Goal: Task Accomplishment & Management: Use online tool/utility

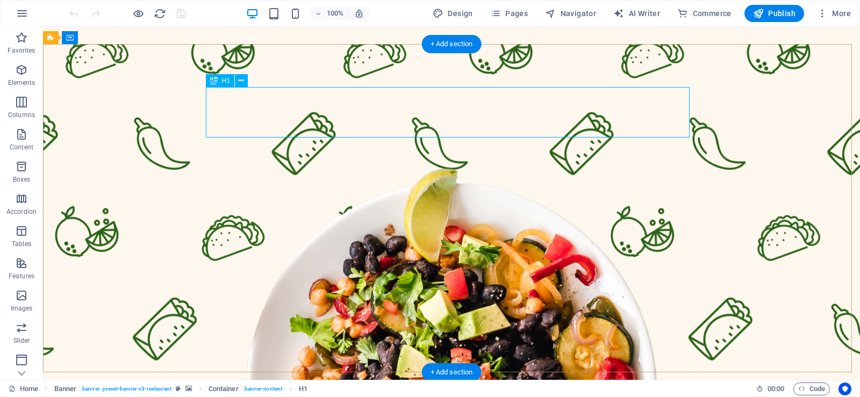
click at [226, 111] on div "Drag here to replace the existing content. Press “Ctrl” if you want to create a…" at bounding box center [451, 203] width 817 height 353
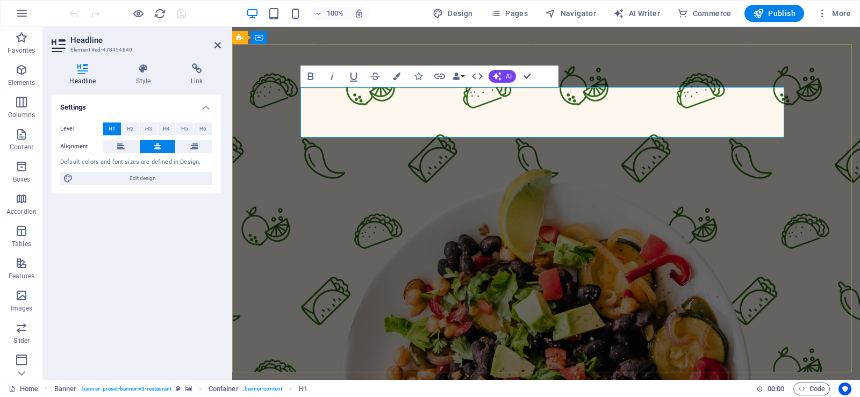
drag, startPoint x: 761, startPoint y: 120, endPoint x: 327, endPoint y: 102, distance: 433.9
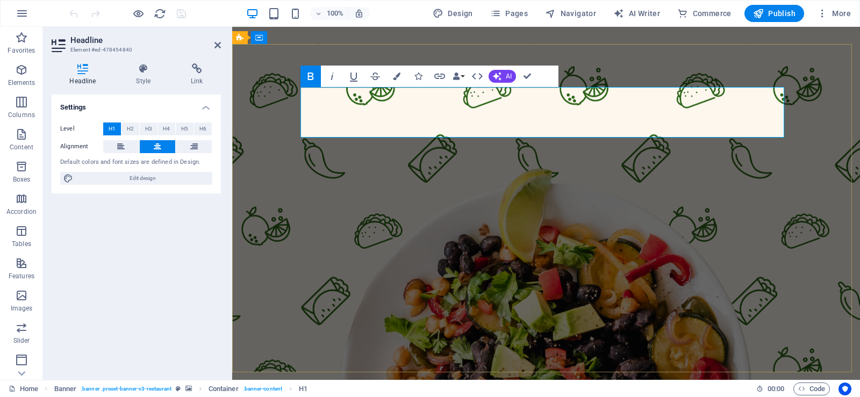
drag, startPoint x: 589, startPoint y: 118, endPoint x: 477, endPoint y: 113, distance: 112.4
click at [145, 77] on h4 "Style" at bounding box center [145, 74] width 55 height 23
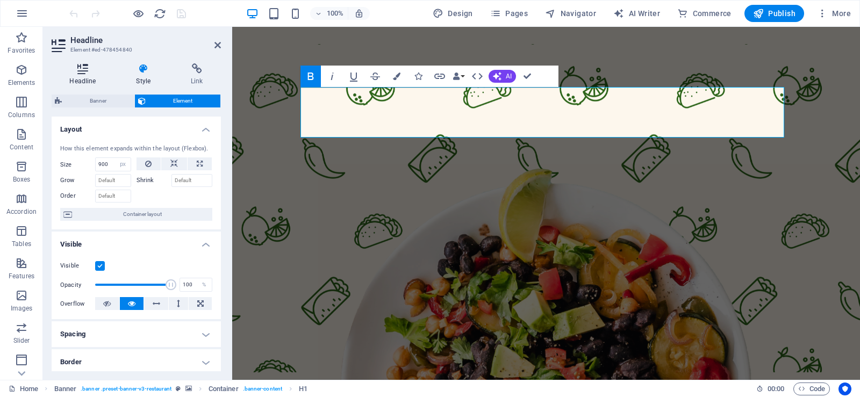
click at [83, 74] on icon at bounding box center [83, 68] width 62 height 11
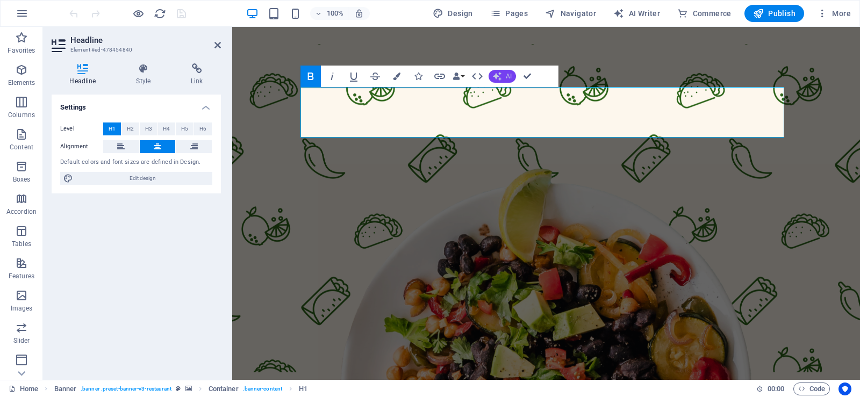
click at [501, 75] on button "AI" at bounding box center [501, 76] width 27 height 13
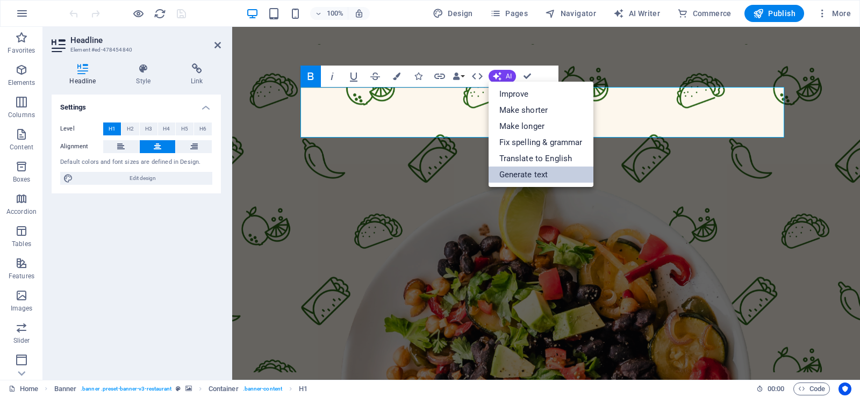
click at [516, 173] on link "Generate text" at bounding box center [540, 175] width 105 height 16
select select "English"
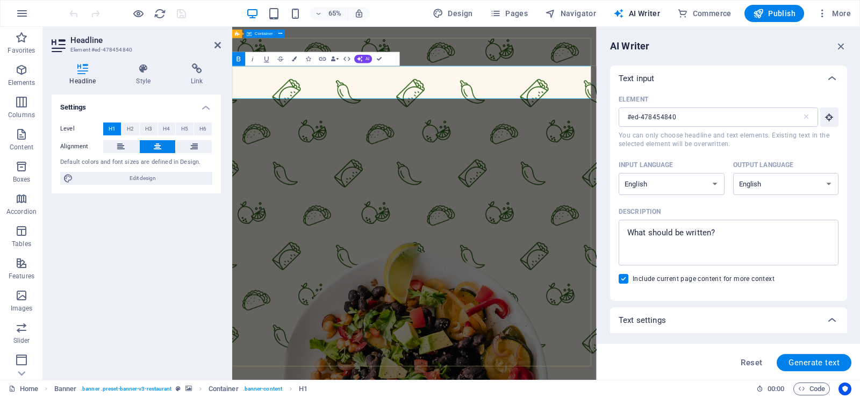
drag, startPoint x: 239, startPoint y: 111, endPoint x: 503, endPoint y: 213, distance: 283.6
drag, startPoint x: 782, startPoint y: 128, endPoint x: 65, endPoint y: 136, distance: 717.3
click at [839, 48] on icon "button" at bounding box center [841, 46] width 12 height 12
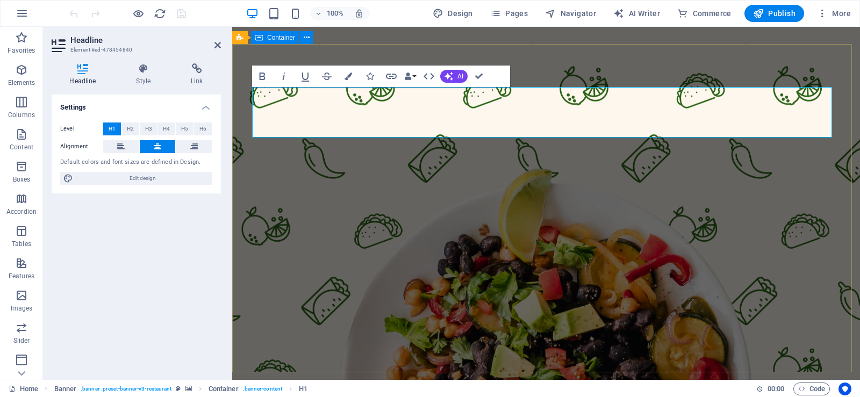
scroll to position [0, 0]
drag, startPoint x: 365, startPoint y: 84, endPoint x: 416, endPoint y: 75, distance: 51.8
click at [416, 75] on button "Data Bindings" at bounding box center [409, 76] width 15 height 21
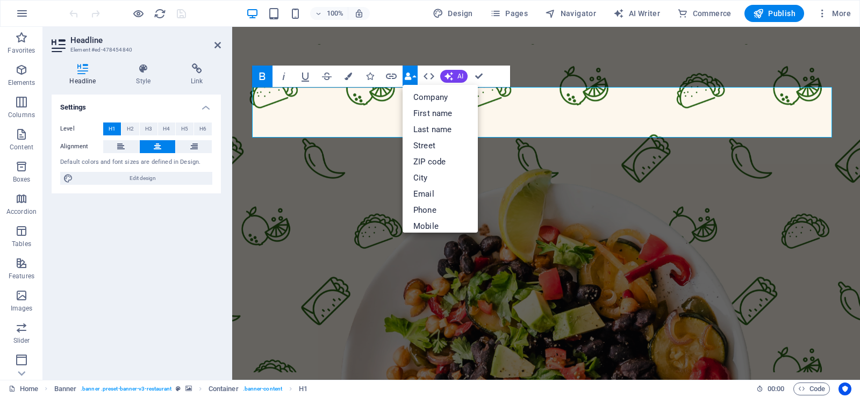
click at [264, 77] on icon "button" at bounding box center [263, 77] width 6 height 8
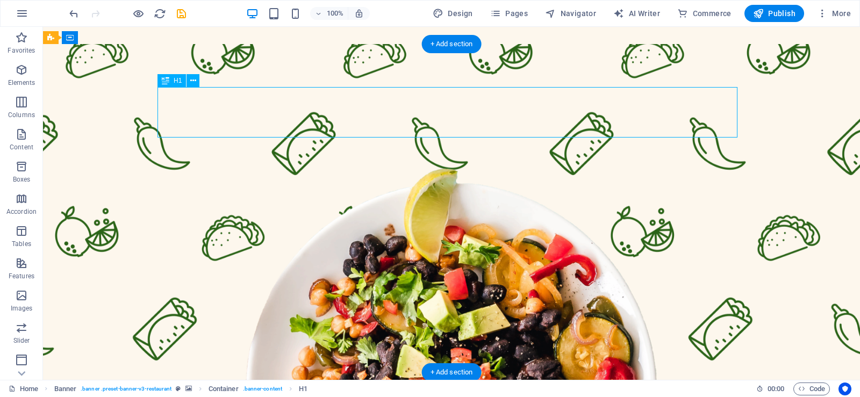
drag, startPoint x: 733, startPoint y: 112, endPoint x: 632, endPoint y: 96, distance: 102.2
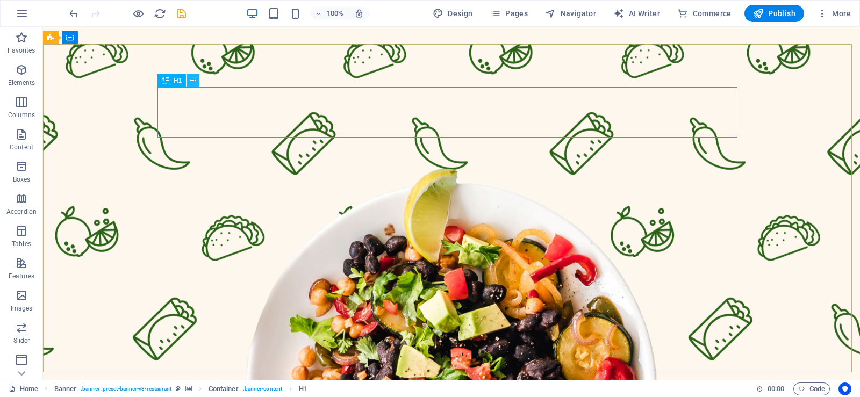
click at [198, 81] on button at bounding box center [192, 80] width 13 height 13
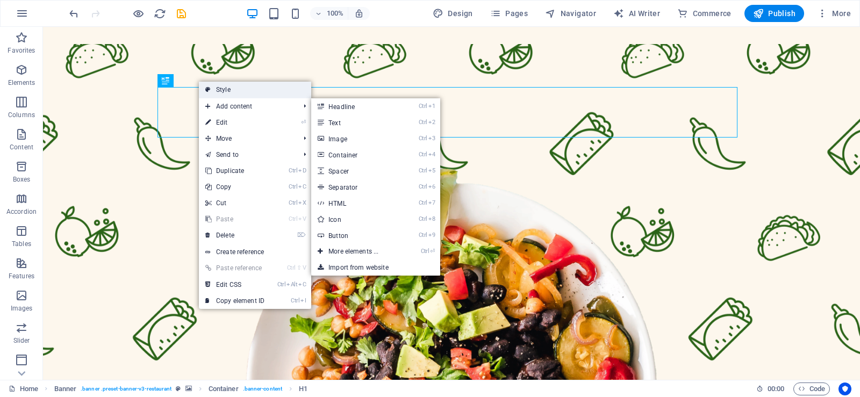
click at [222, 92] on link "Style" at bounding box center [255, 90] width 112 height 16
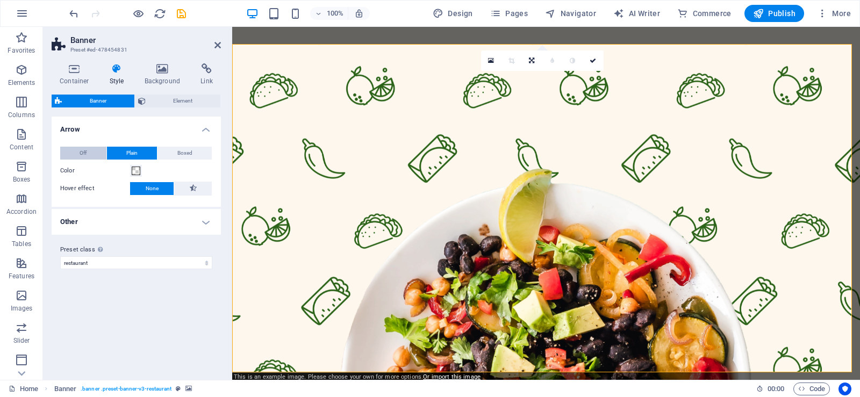
click at [88, 152] on button "Off" at bounding box center [83, 153] width 46 height 13
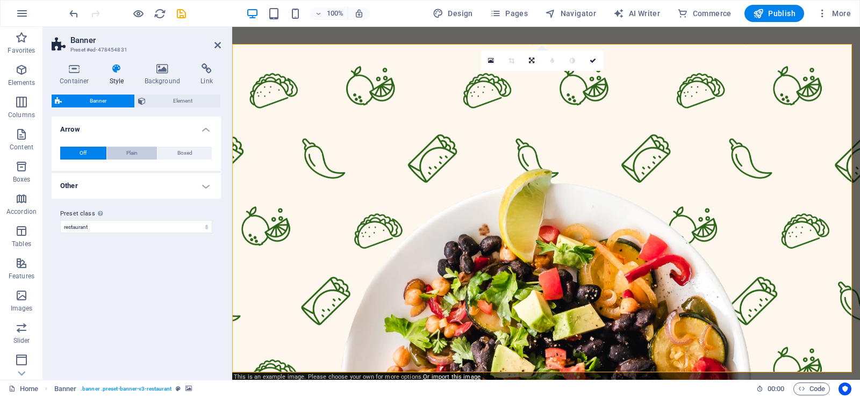
click at [136, 154] on span "Plain" at bounding box center [131, 153] width 11 height 13
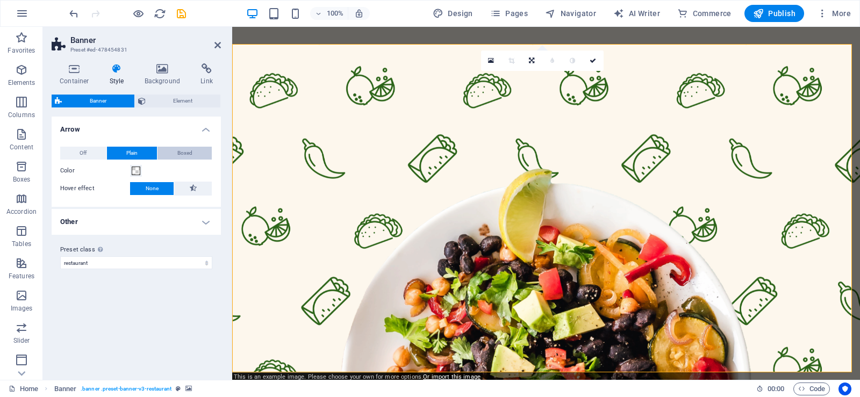
click at [186, 151] on span "Boxed" at bounding box center [184, 153] width 15 height 13
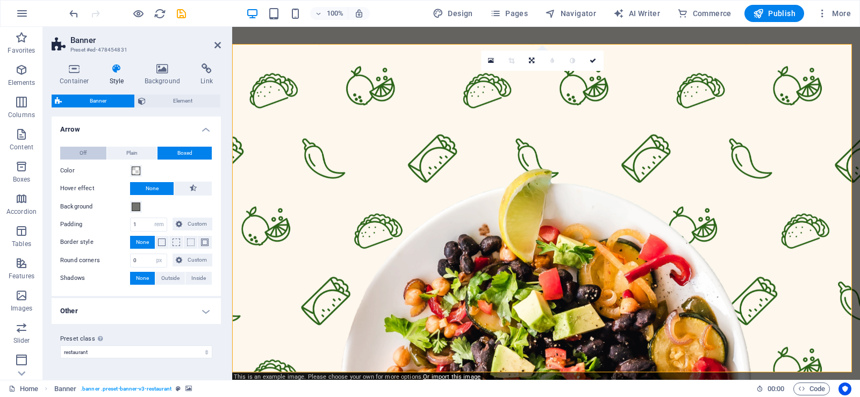
click at [74, 154] on button "Off" at bounding box center [83, 153] width 46 height 13
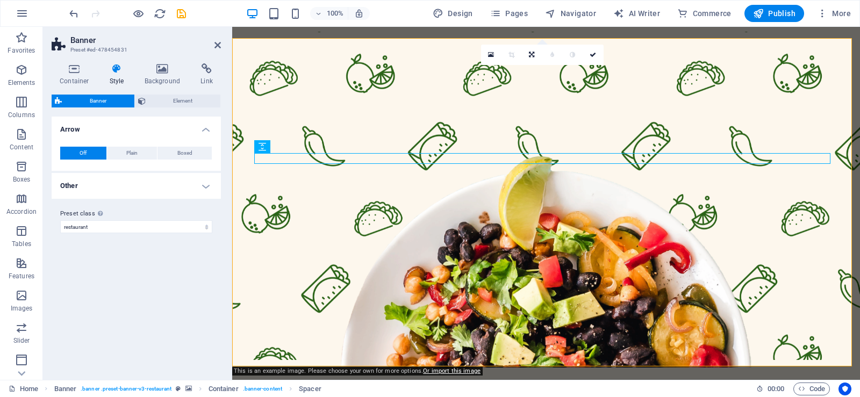
scroll to position [6, 0]
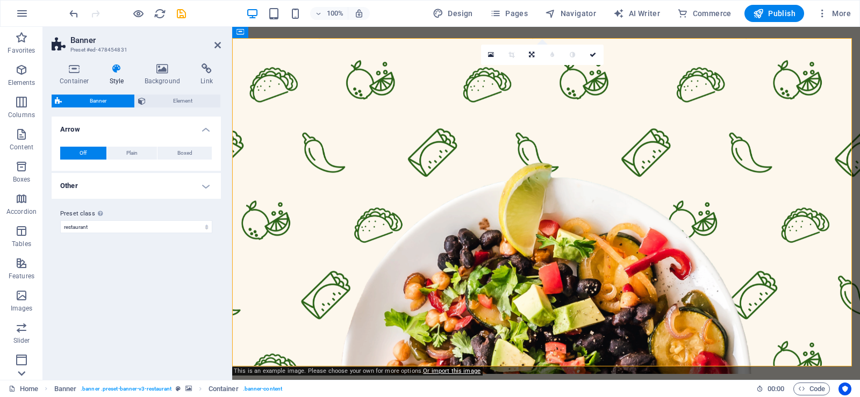
click at [22, 370] on icon at bounding box center [21, 373] width 15 height 15
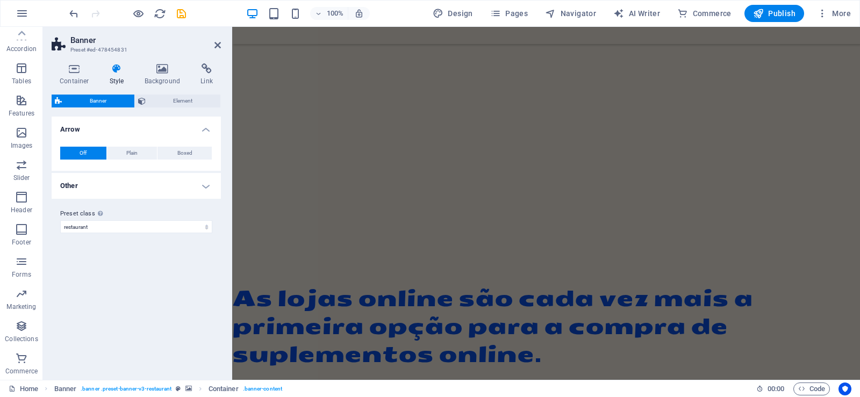
scroll to position [485, 0]
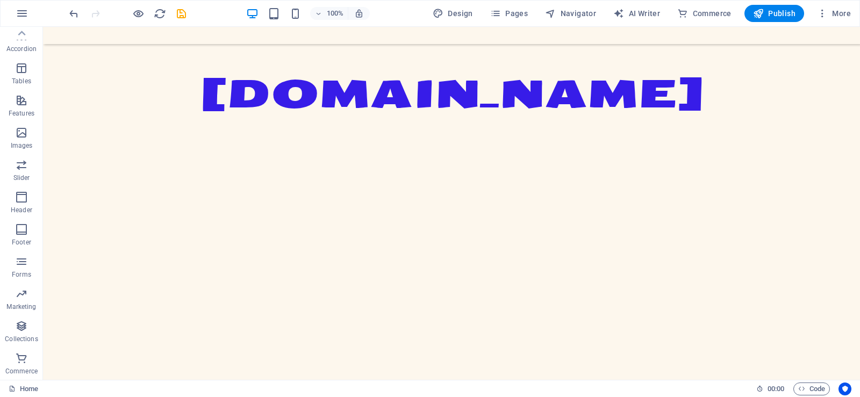
scroll to position [0, 0]
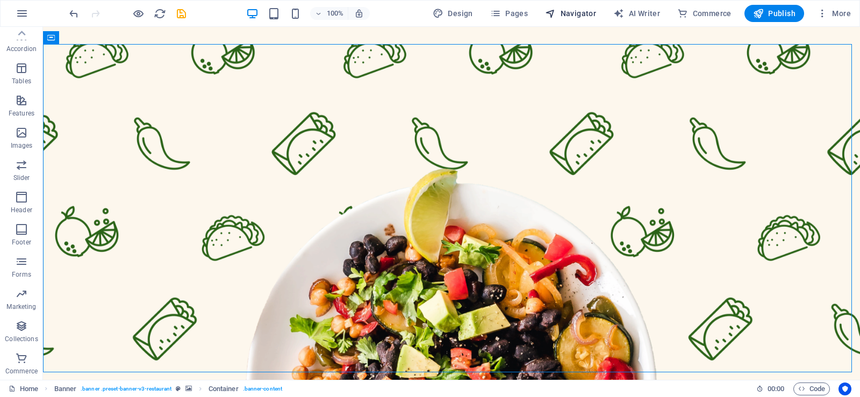
click at [588, 15] on span "Navigator" at bounding box center [570, 13] width 51 height 11
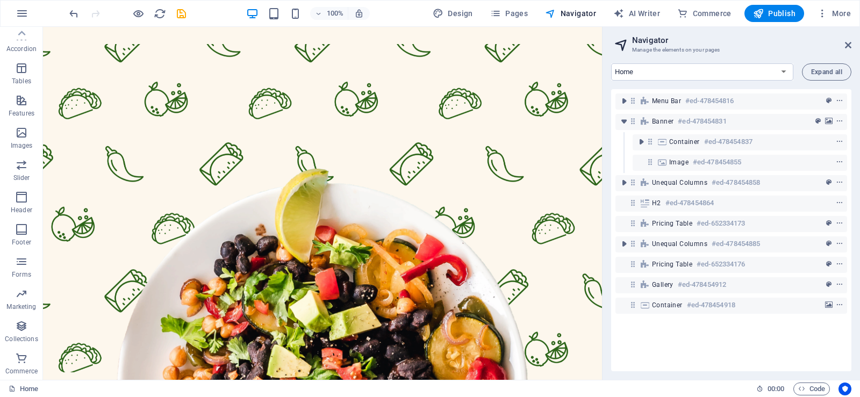
drag, startPoint x: 600, startPoint y: 69, endPoint x: 643, endPoint y: 51, distance: 47.0
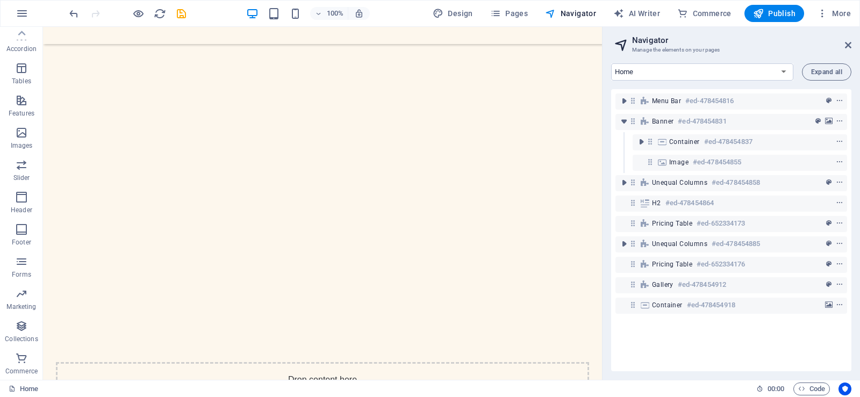
scroll to position [614, 0]
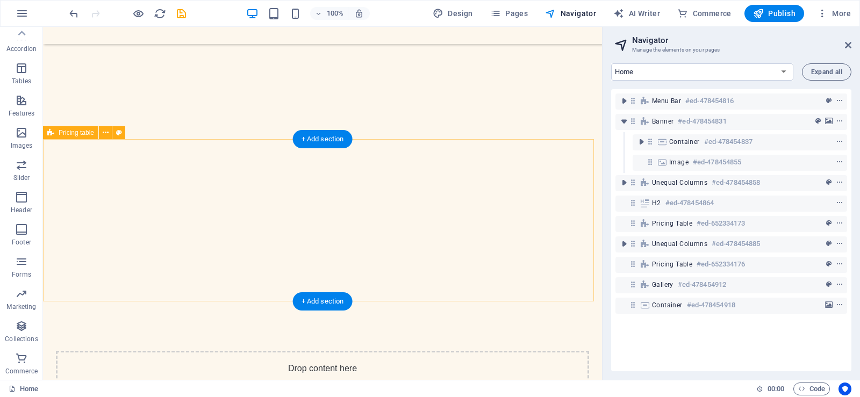
click at [320, 351] on div "Drop content here or Add elements Paste clipboard" at bounding box center [322, 389] width 533 height 76
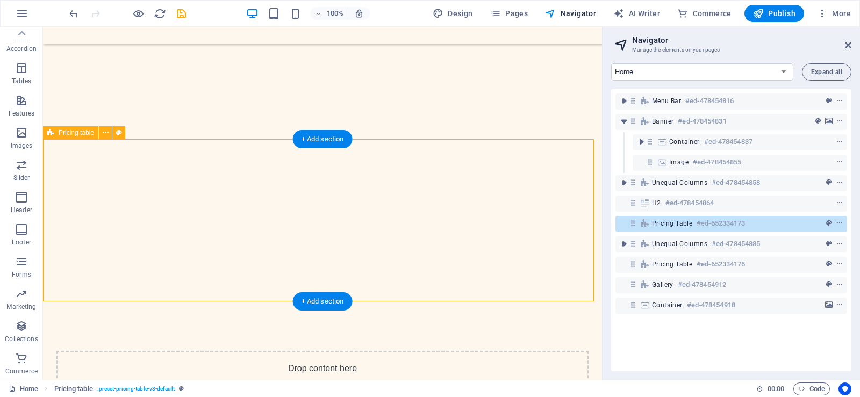
click at [320, 351] on div "Drop content here or Add elements Paste clipboard" at bounding box center [322, 389] width 533 height 76
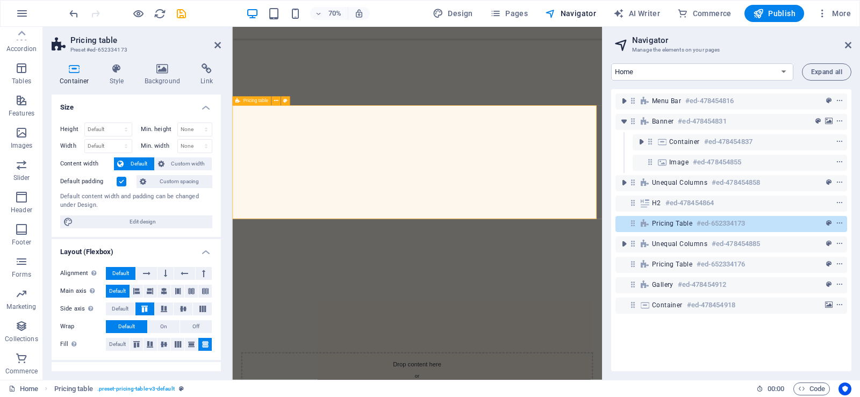
scroll to position [755, 0]
click at [498, 351] on div "Drop content here or Add elements Paste clipboard" at bounding box center [496, 389] width 502 height 76
click at [500, 351] on div "Drop content here or Add elements Paste clipboard" at bounding box center [496, 389] width 502 height 76
click at [484, 351] on div "Drop content here or Add elements Paste clipboard" at bounding box center [496, 389] width 502 height 76
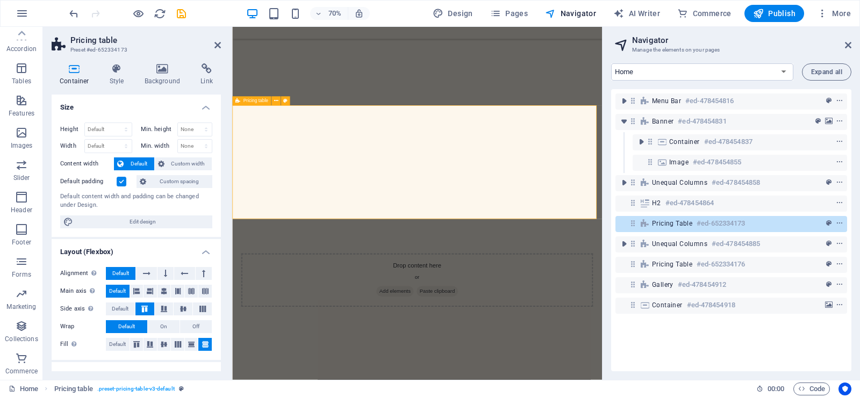
click at [484, 351] on div "Drop content here or Add elements Paste clipboard" at bounding box center [496, 389] width 502 height 76
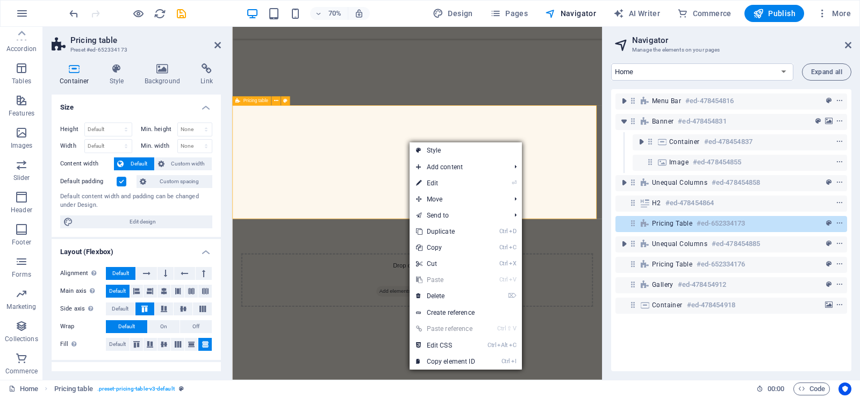
click at [462, 351] on div "Drop content here or Add elements Paste clipboard" at bounding box center [496, 389] width 502 height 76
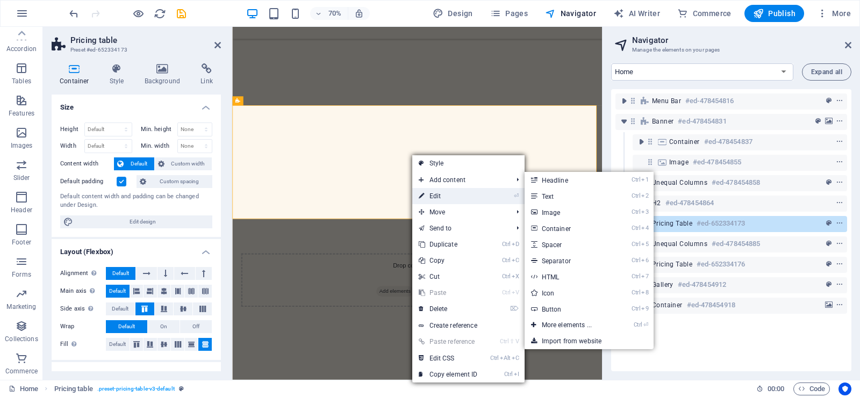
click at [427, 203] on link "⏎ Edit" at bounding box center [448, 196] width 72 height 16
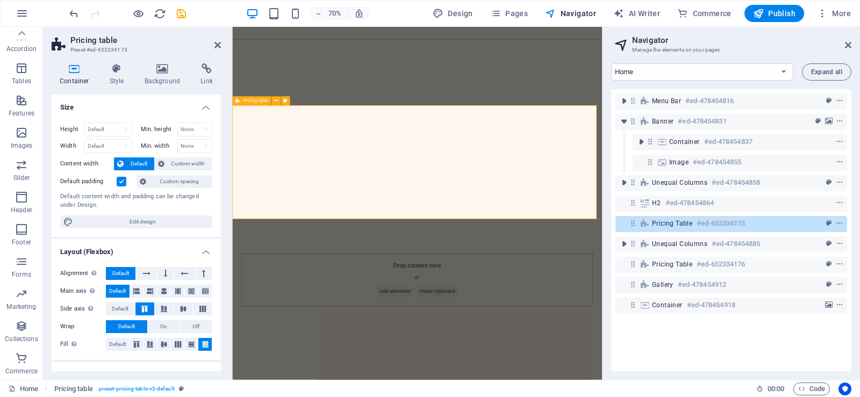
click at [494, 351] on div "Drop content here or Add elements Paste clipboard" at bounding box center [496, 389] width 502 height 76
click at [219, 42] on icon at bounding box center [217, 45] width 6 height 9
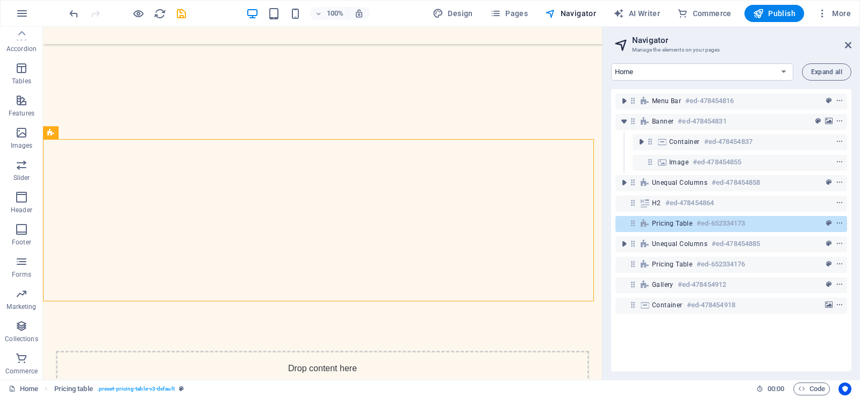
click at [853, 45] on aside "Navigator Manage the elements on your pages Home Menu Catering Book a table Leg…" at bounding box center [731, 203] width 258 height 353
click at [843, 45] on h2 "Navigator" at bounding box center [741, 40] width 219 height 10
click at [843, 44] on h2 "Navigator" at bounding box center [741, 40] width 219 height 10
click at [845, 44] on icon at bounding box center [848, 45] width 6 height 9
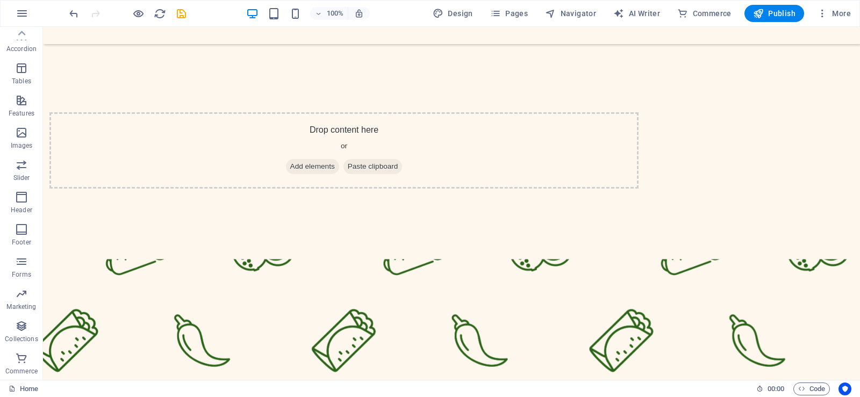
scroll to position [1328, 0]
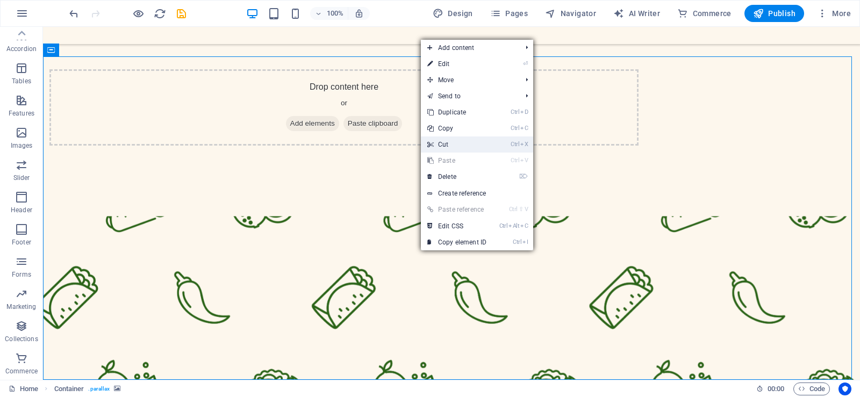
click at [456, 143] on link "Ctrl X Cut" at bounding box center [457, 144] width 72 height 16
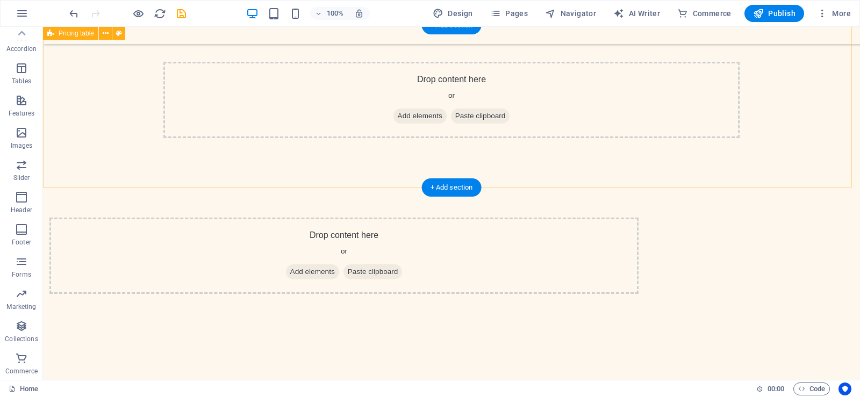
scroll to position [1005, 0]
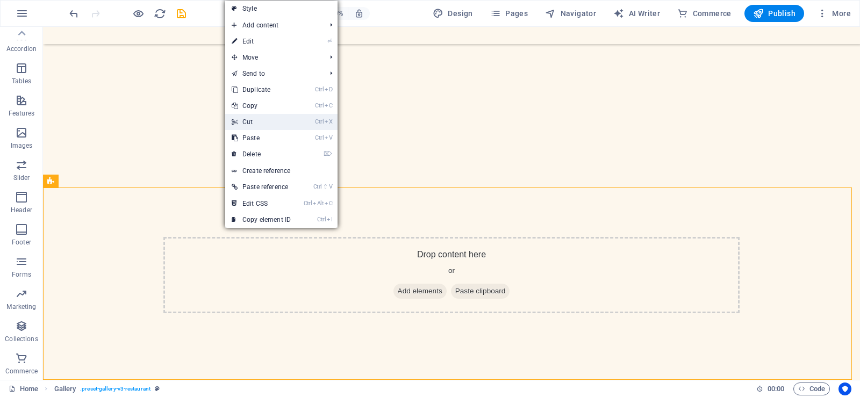
click at [255, 119] on link "Ctrl X Cut" at bounding box center [261, 122] width 72 height 16
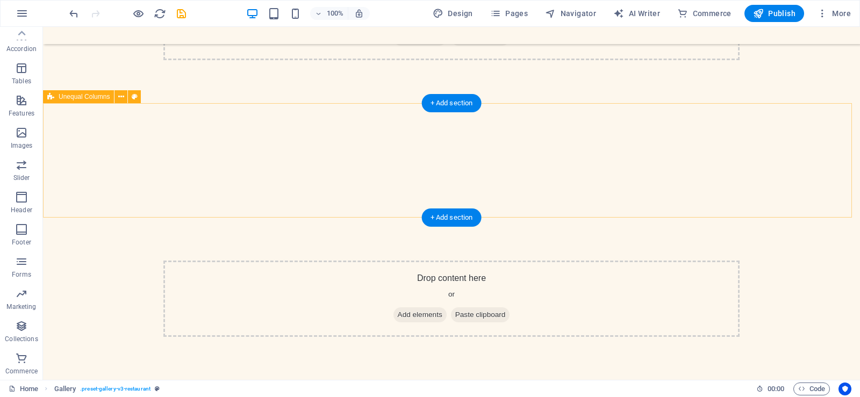
scroll to position [812, 0]
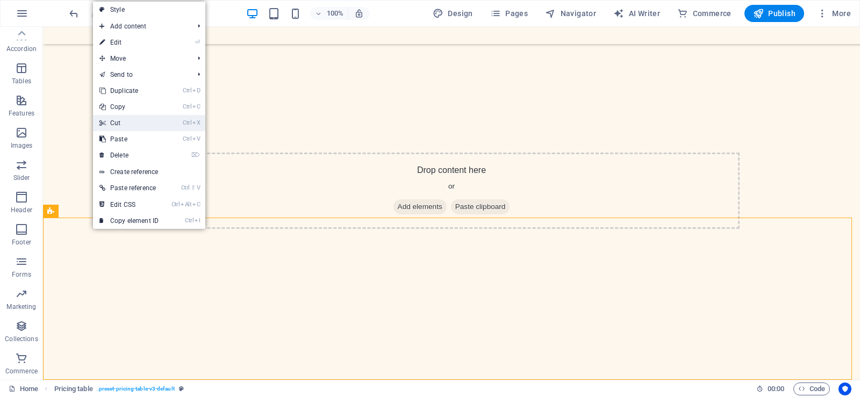
click at [133, 126] on link "Ctrl X Cut" at bounding box center [129, 123] width 72 height 16
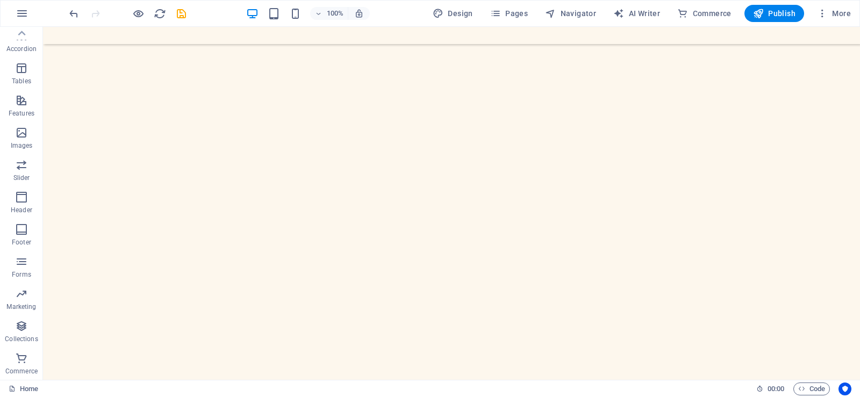
scroll to position [564, 0]
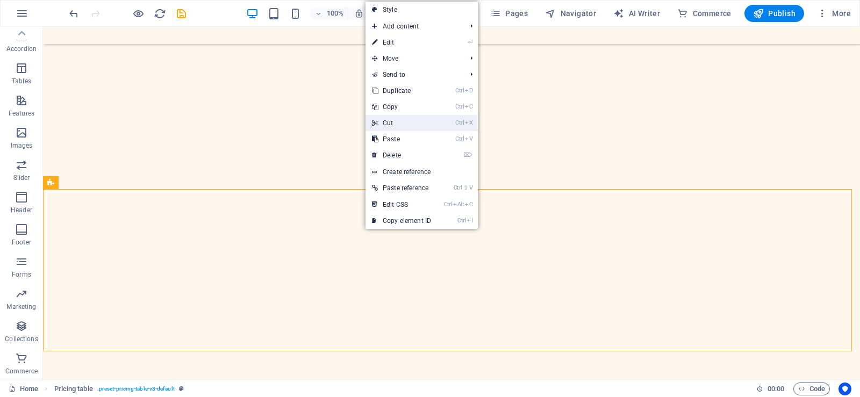
click at [405, 125] on link "Ctrl X Cut" at bounding box center [401, 123] width 72 height 16
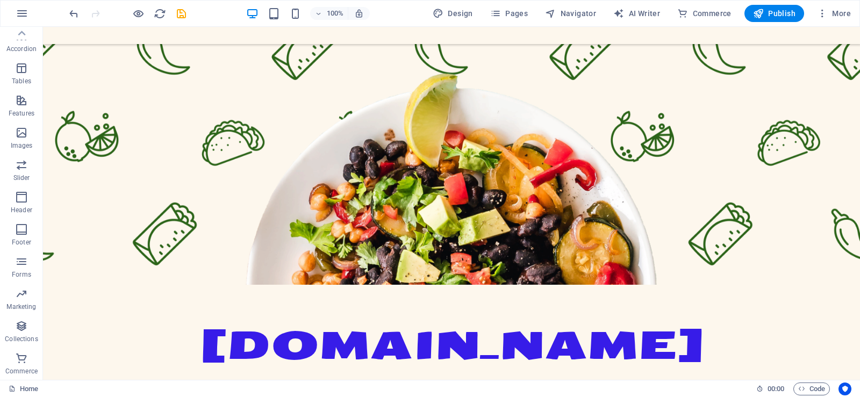
scroll to position [0, 0]
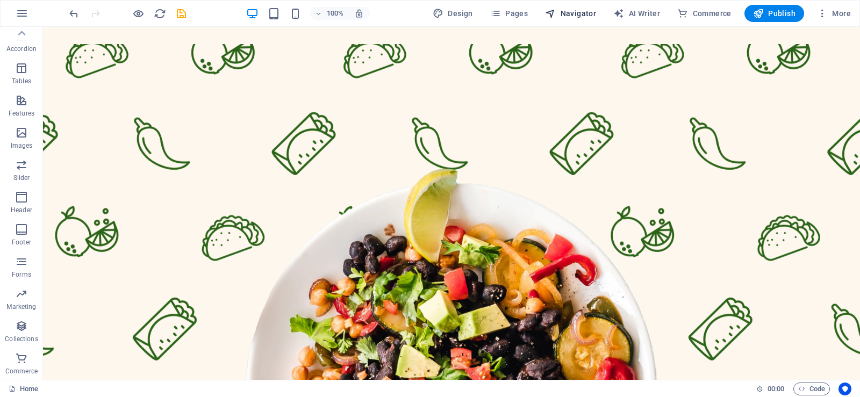
click at [588, 13] on span "Navigator" at bounding box center [570, 13] width 51 height 11
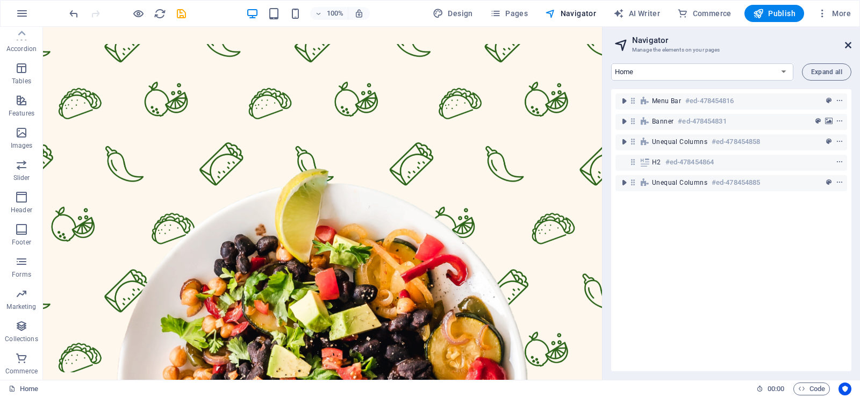
click at [849, 45] on icon at bounding box center [848, 45] width 6 height 9
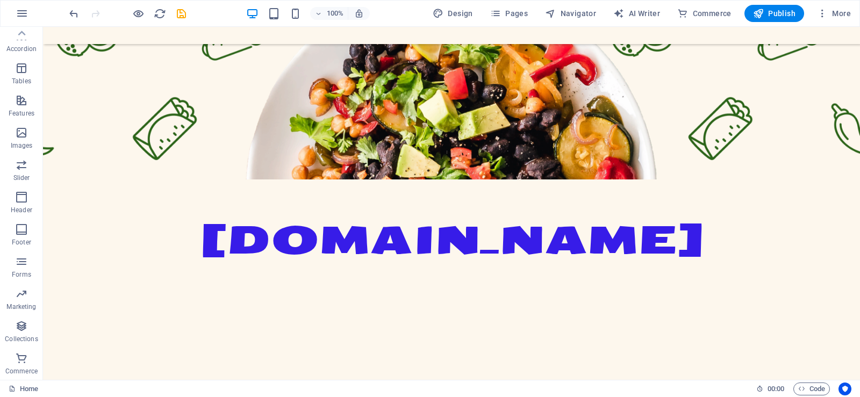
scroll to position [199, 0]
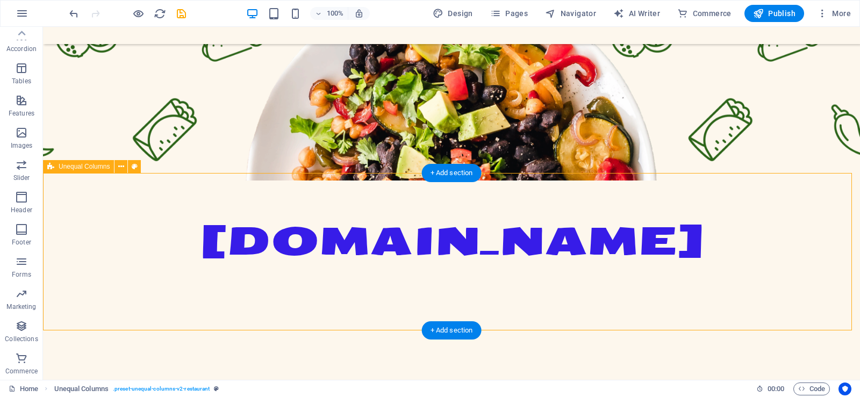
drag, startPoint x: 212, startPoint y: 173, endPoint x: 211, endPoint y: 225, distance: 51.6
drag, startPoint x: 684, startPoint y: 174, endPoint x: 679, endPoint y: 228, distance: 54.5
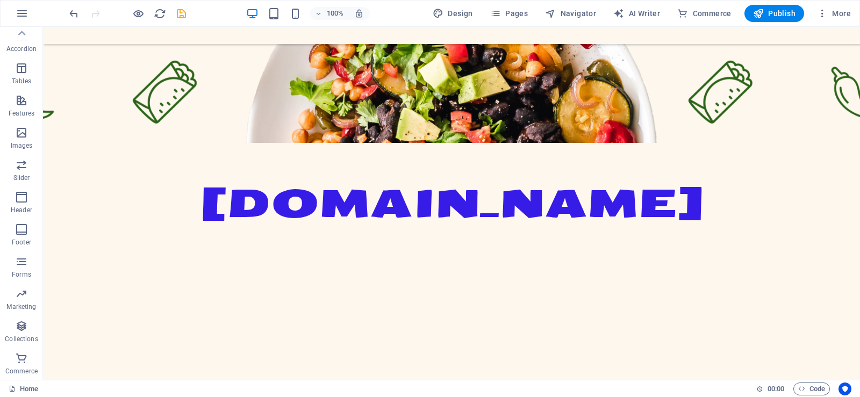
scroll to position [239, 0]
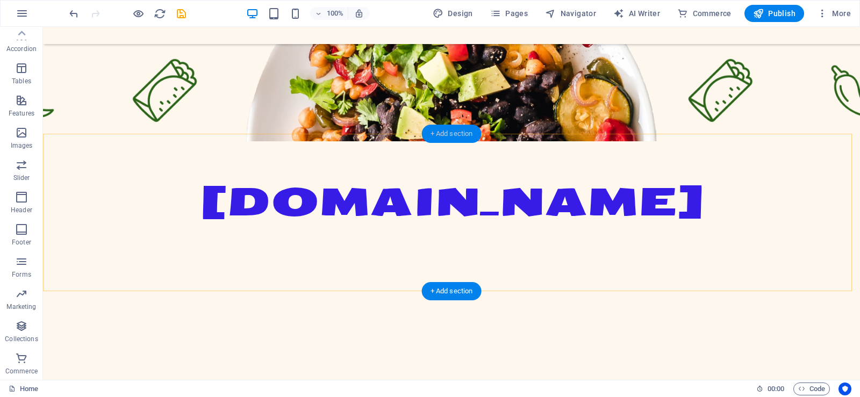
click at [451, 138] on div "+ Add section" at bounding box center [452, 134] width 60 height 18
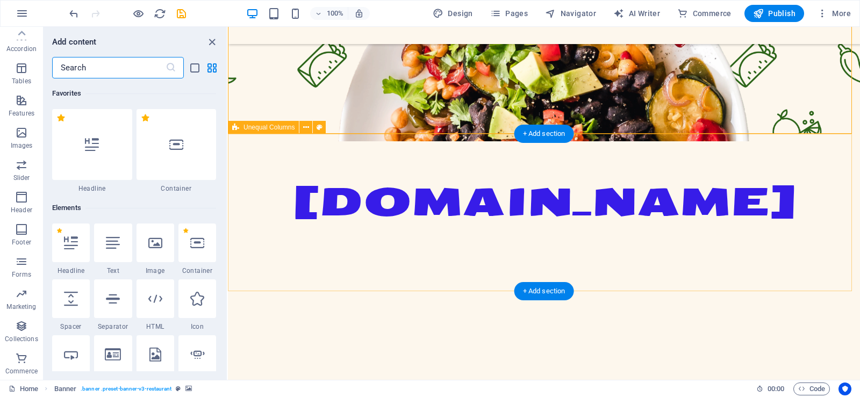
scroll to position [1880, 0]
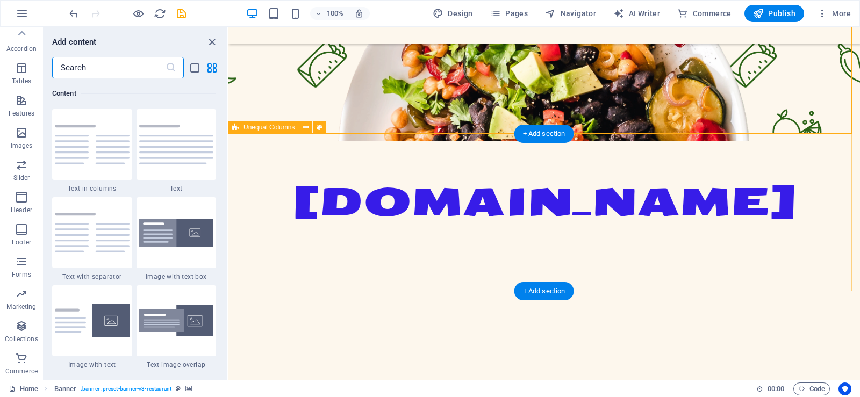
click at [426, 302] on div at bounding box center [544, 380] width 632 height 157
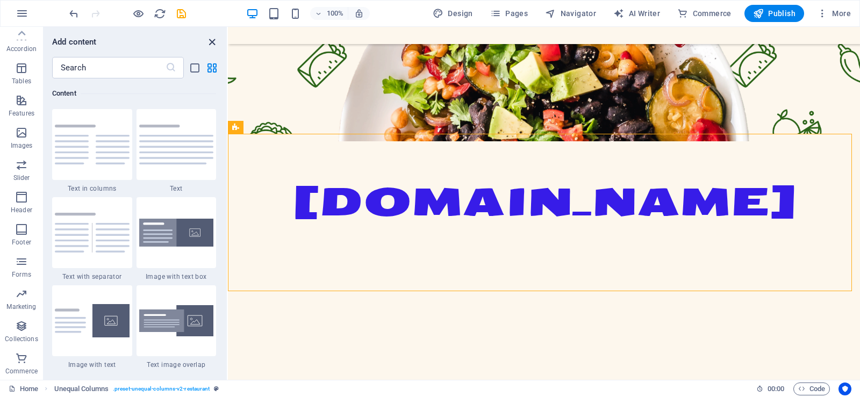
click at [212, 43] on icon "close panel" at bounding box center [212, 42] width 12 height 12
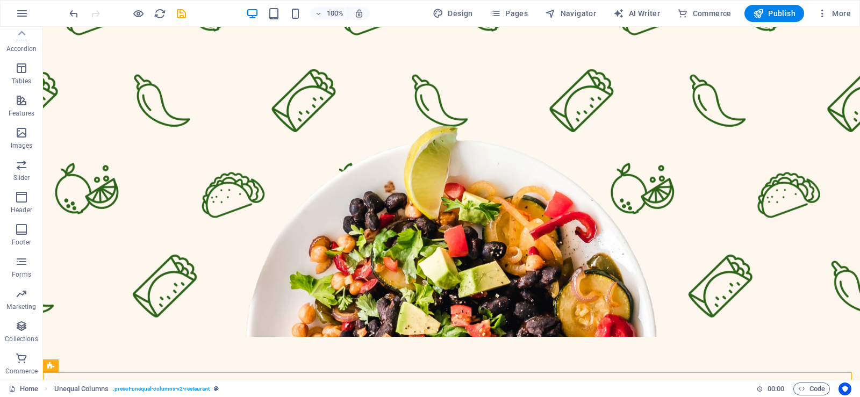
scroll to position [0, 0]
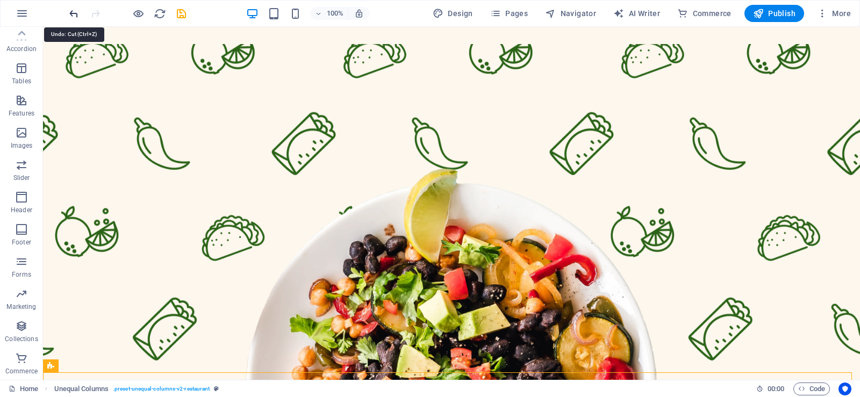
click at [69, 17] on icon "undo" at bounding box center [74, 14] width 12 height 12
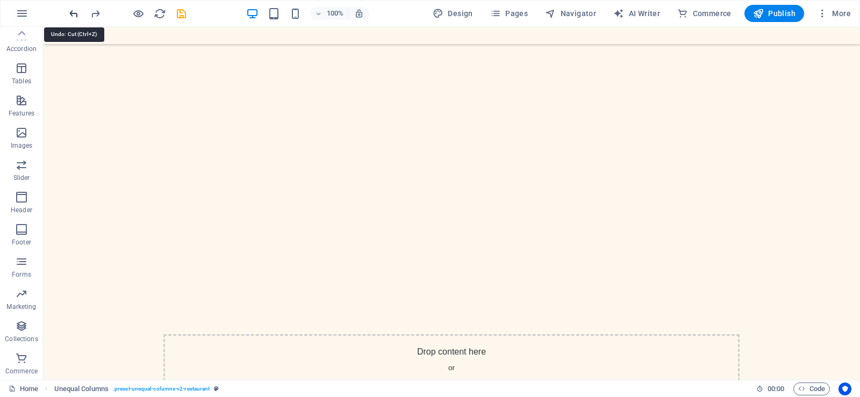
scroll to position [631, 0]
click at [68, 11] on icon "undo" at bounding box center [74, 14] width 12 height 12
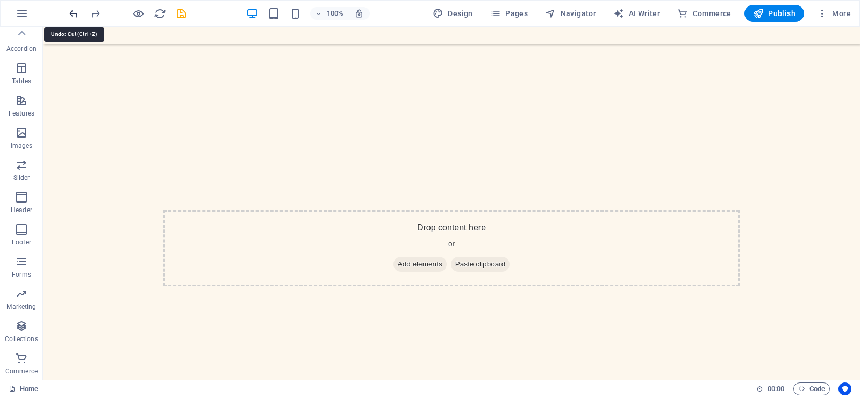
scroll to position [812, 0]
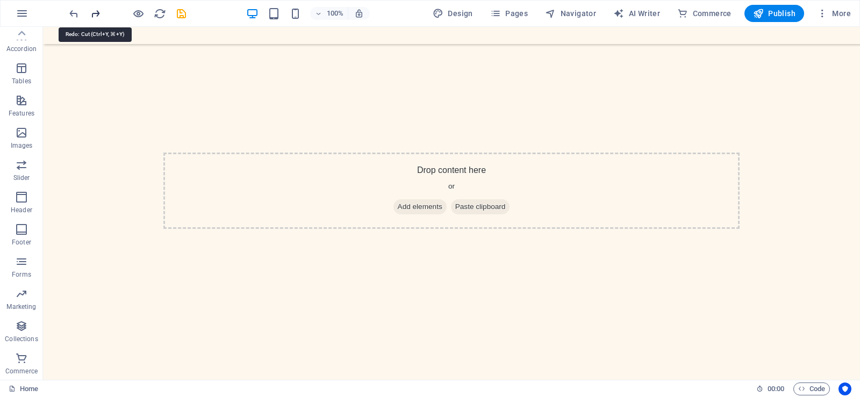
click at [93, 11] on icon "redo" at bounding box center [95, 14] width 12 height 12
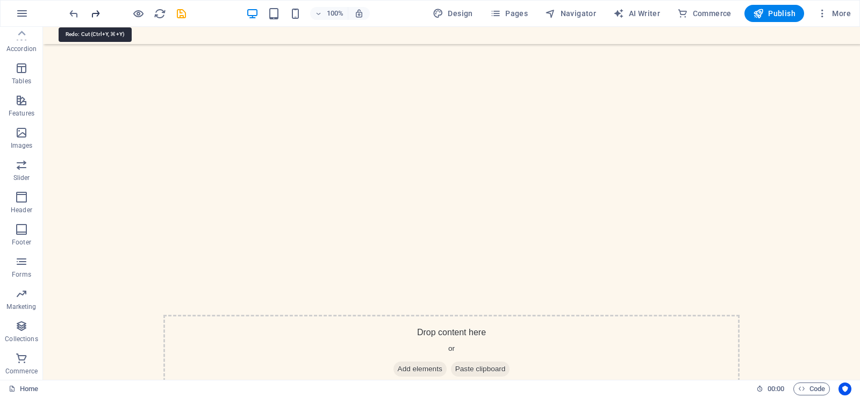
click at [93, 11] on icon "redo" at bounding box center [95, 14] width 12 height 12
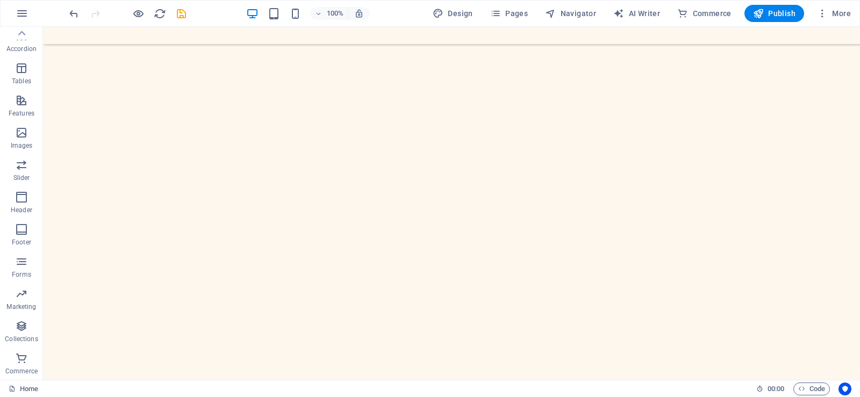
scroll to position [488, 0]
click at [178, 12] on icon "save" at bounding box center [181, 14] width 12 height 12
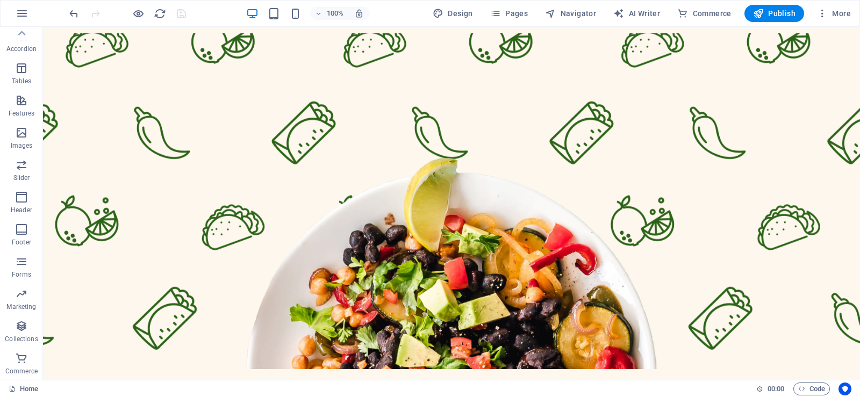
scroll to position [0, 0]
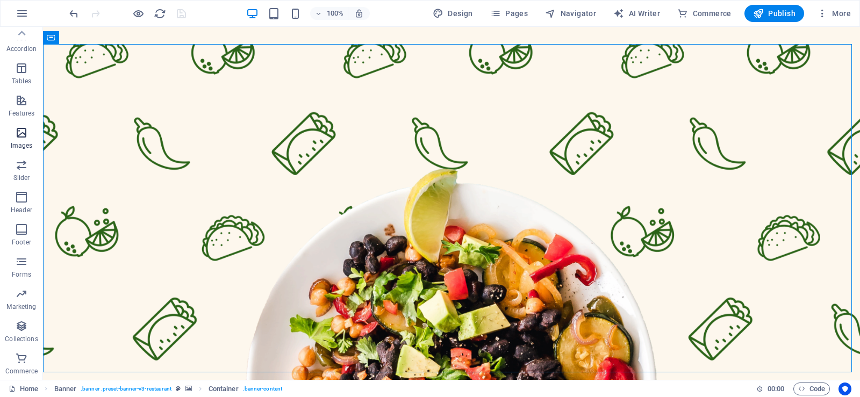
click at [19, 135] on icon "button" at bounding box center [21, 132] width 13 height 13
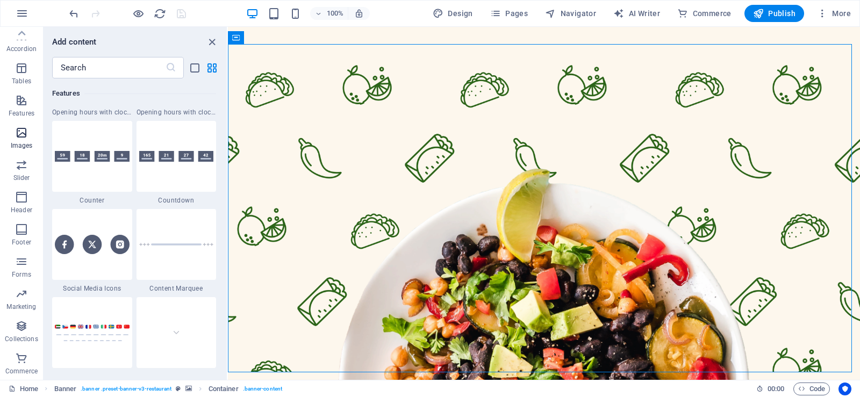
click at [19, 135] on icon "button" at bounding box center [21, 132] width 13 height 13
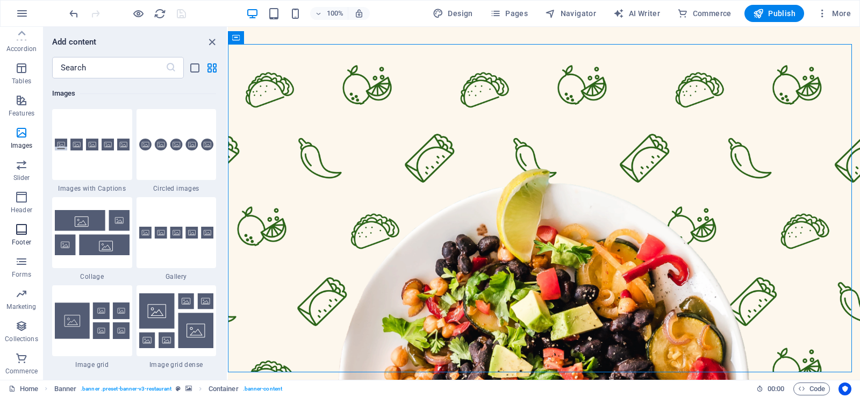
click at [20, 228] on icon "button" at bounding box center [21, 229] width 13 height 13
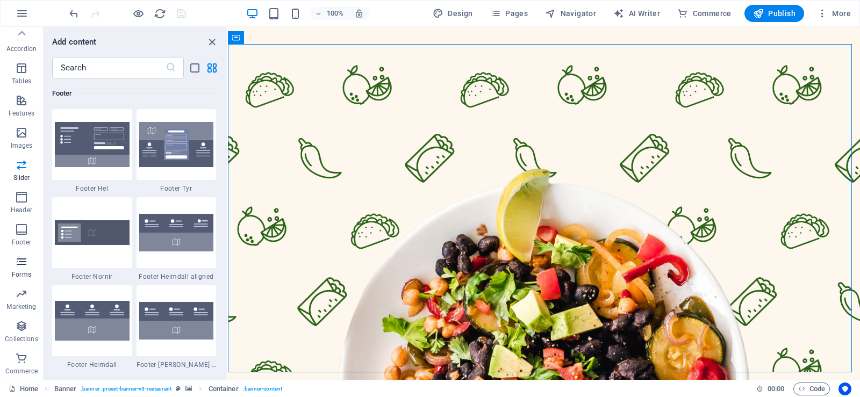
click at [21, 275] on p "Forms" at bounding box center [21, 274] width 19 height 9
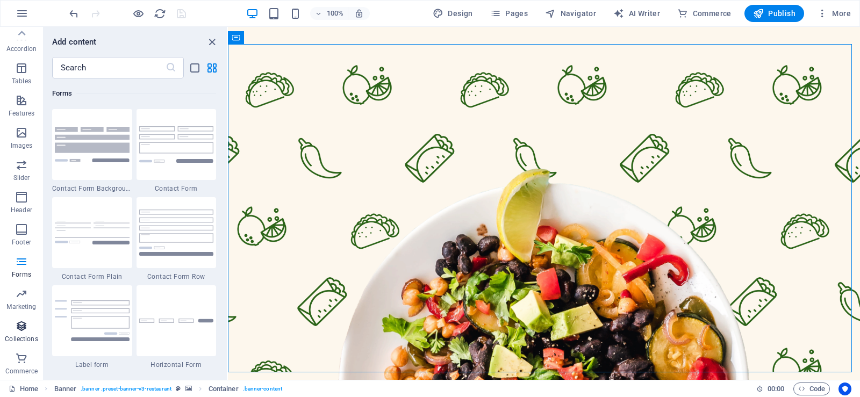
click at [20, 337] on p "Collections" at bounding box center [21, 339] width 33 height 9
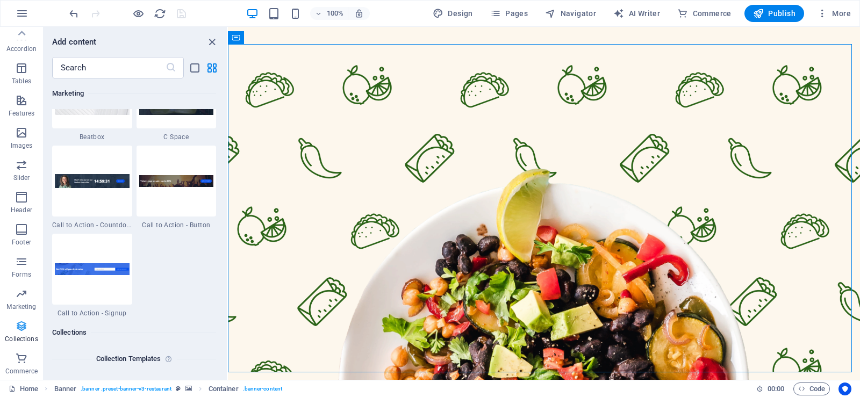
scroll to position [9835, 0]
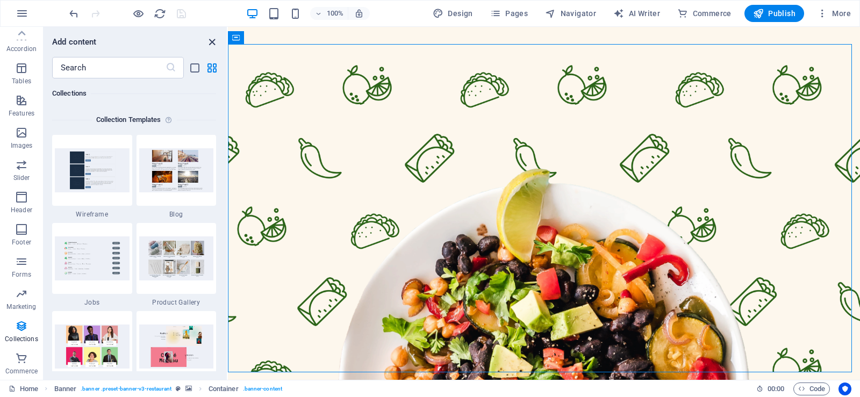
click at [211, 44] on icon "close panel" at bounding box center [212, 42] width 12 height 12
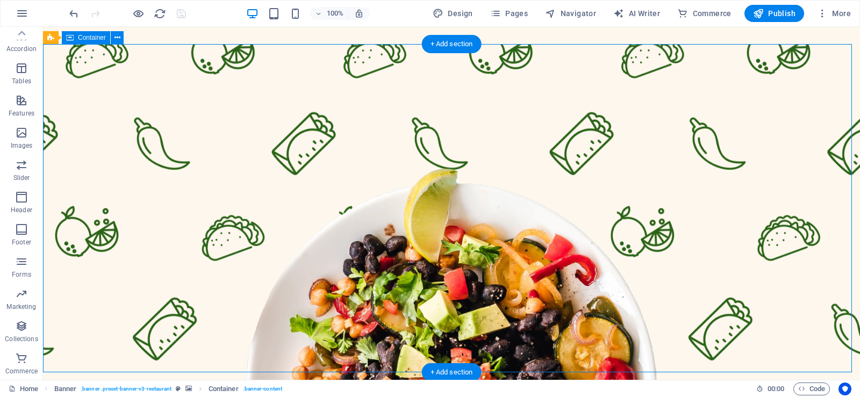
drag, startPoint x: 254, startPoint y: 71, endPoint x: 522, endPoint y: 52, distance: 268.2
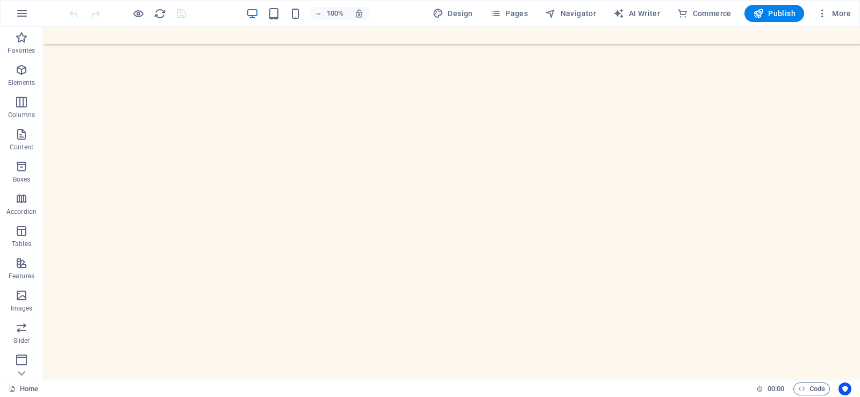
scroll to position [10, 0]
